Goal: Find specific page/section: Find specific page/section

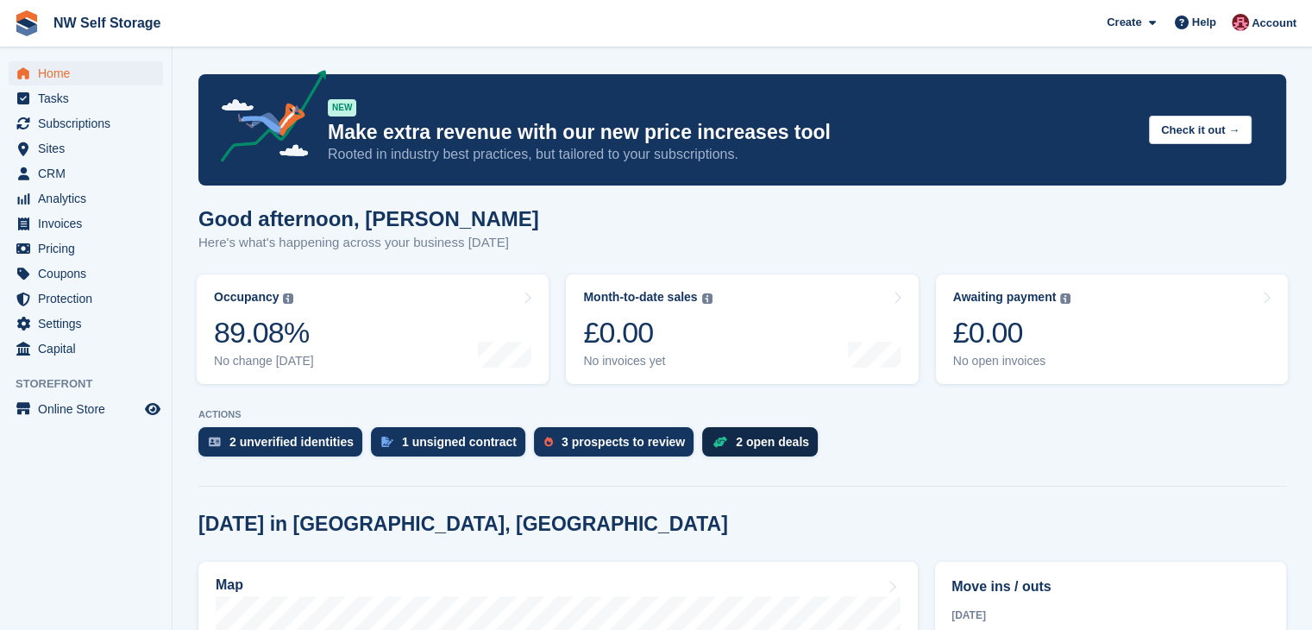
click at [739, 443] on div "2 open deals" at bounding box center [772, 442] width 73 height 14
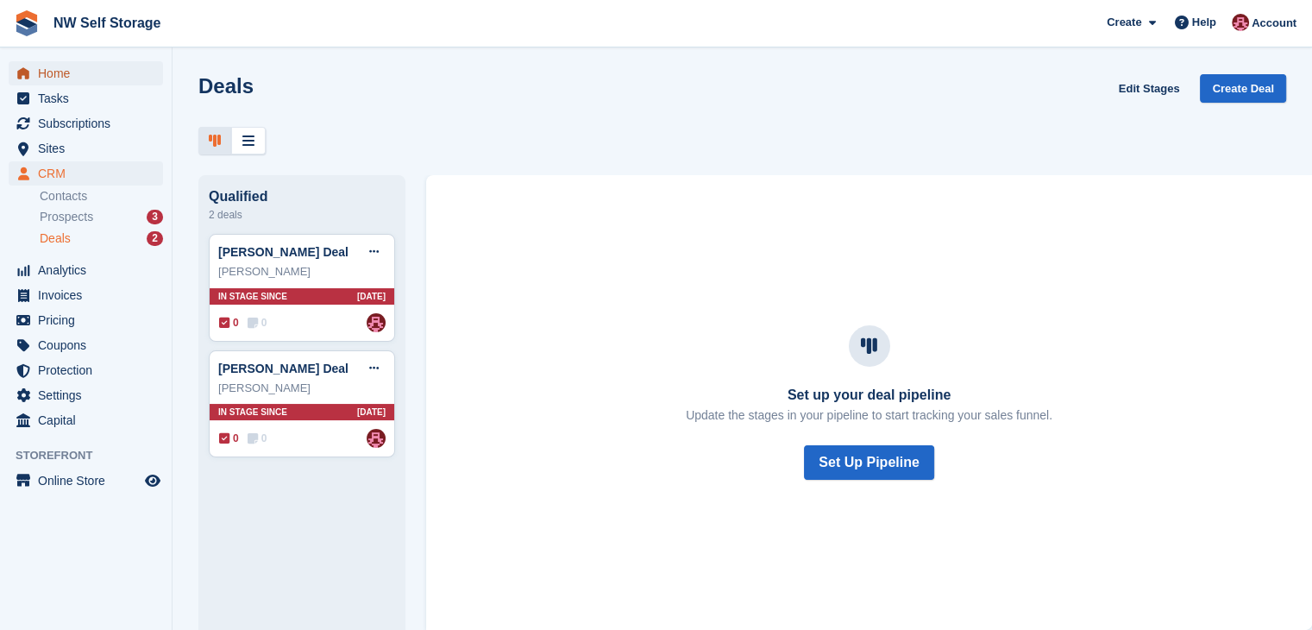
click at [45, 75] on span "Home" at bounding box center [90, 73] width 104 height 24
